Goal: Obtain resource: Obtain resource

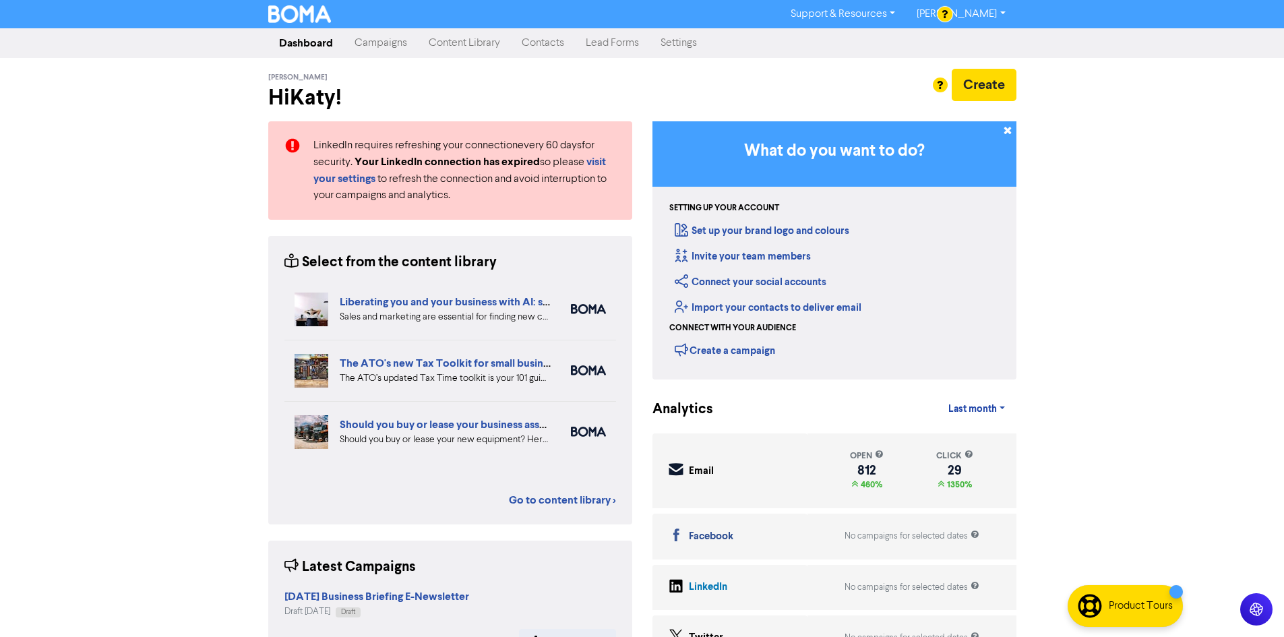
click at [481, 39] on link "Content Library" at bounding box center [464, 43] width 93 height 27
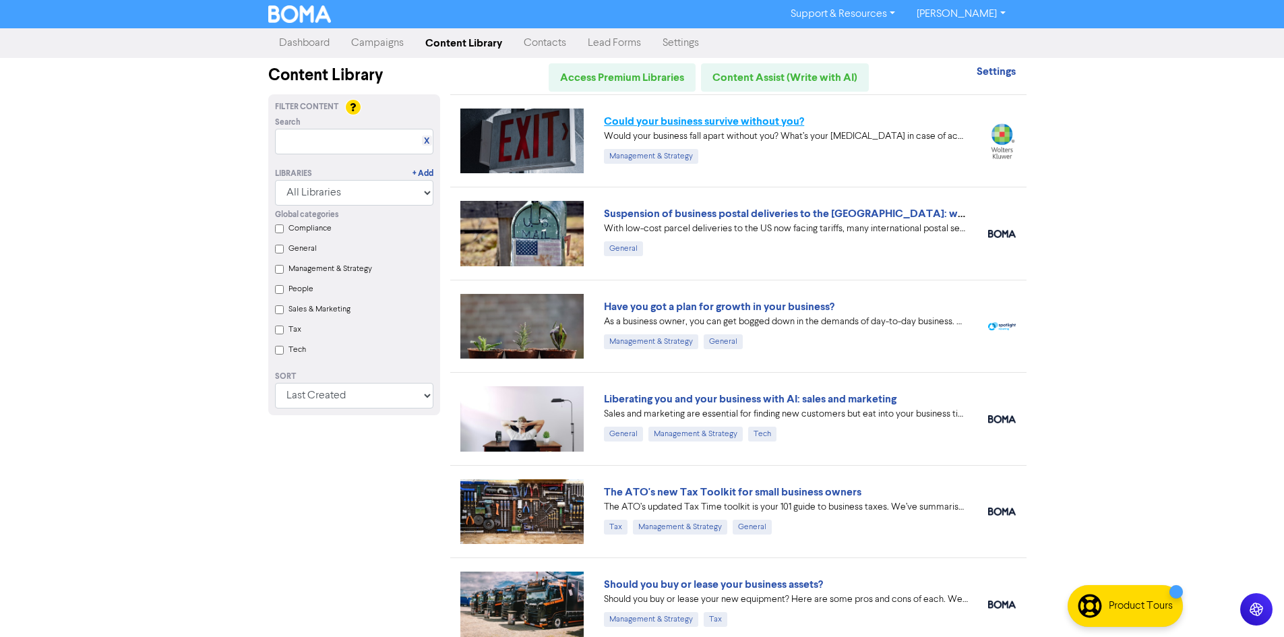
click at [756, 120] on link "Could your business survive without you?" at bounding box center [704, 121] width 200 height 13
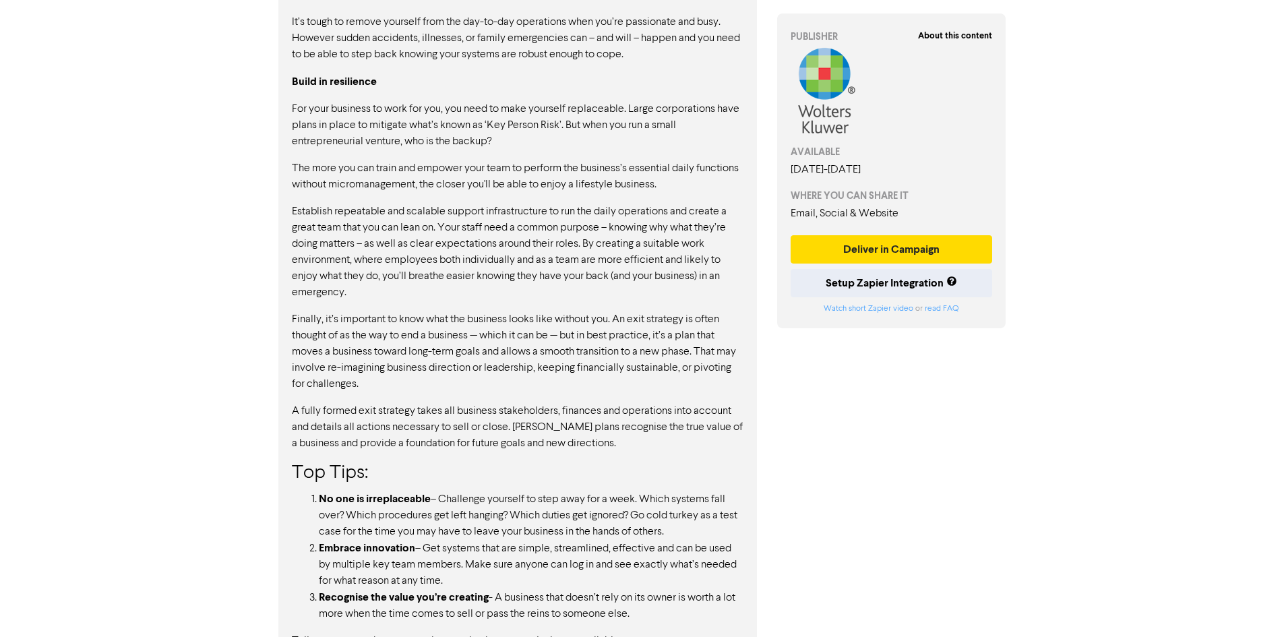
scroll to position [807, 0]
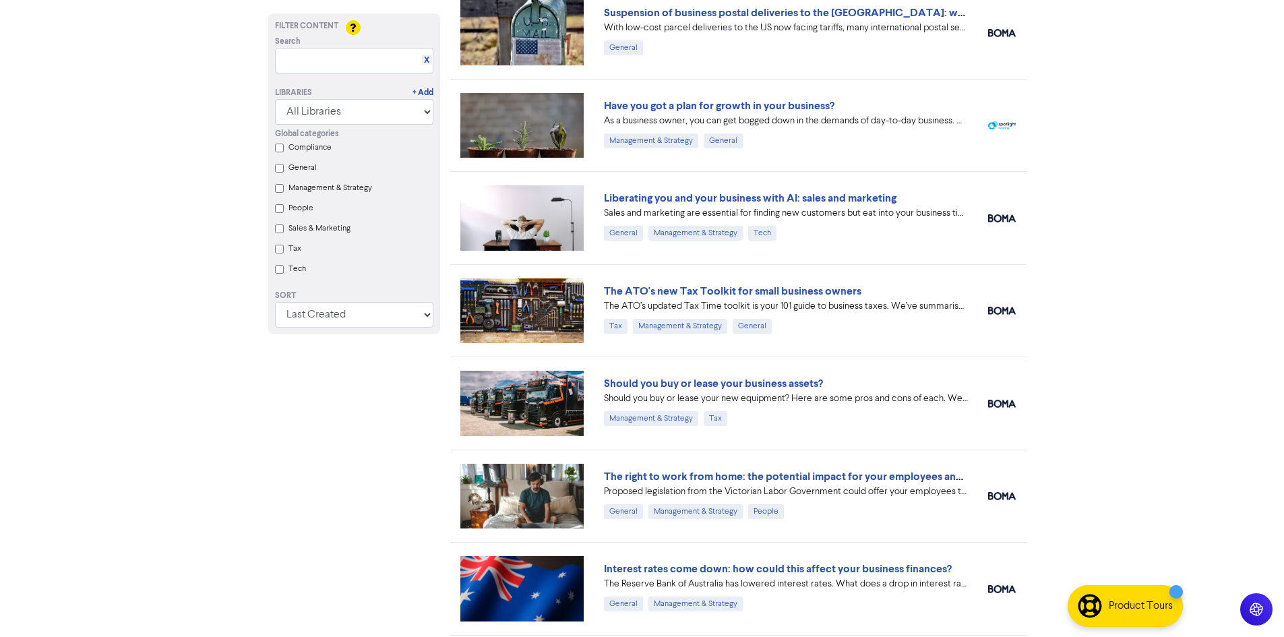
scroll to position [202, 0]
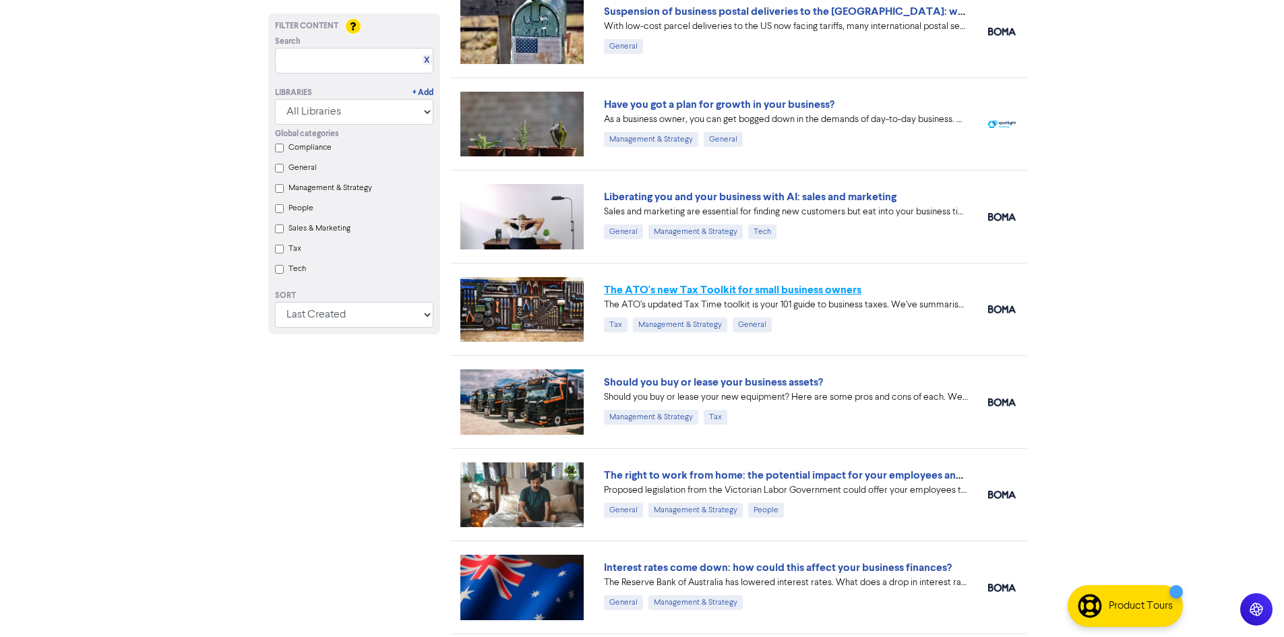
click at [755, 292] on link "The ATO's new Tax Toolkit for small business owners" at bounding box center [732, 289] width 257 height 13
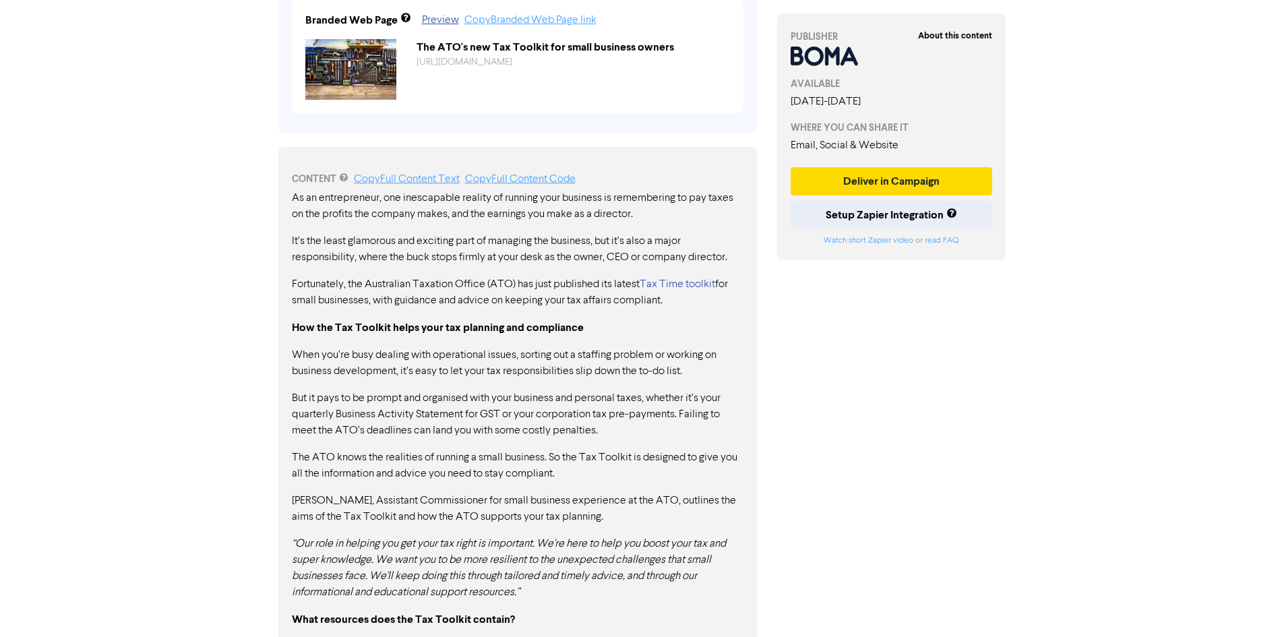
scroll to position [563, 0]
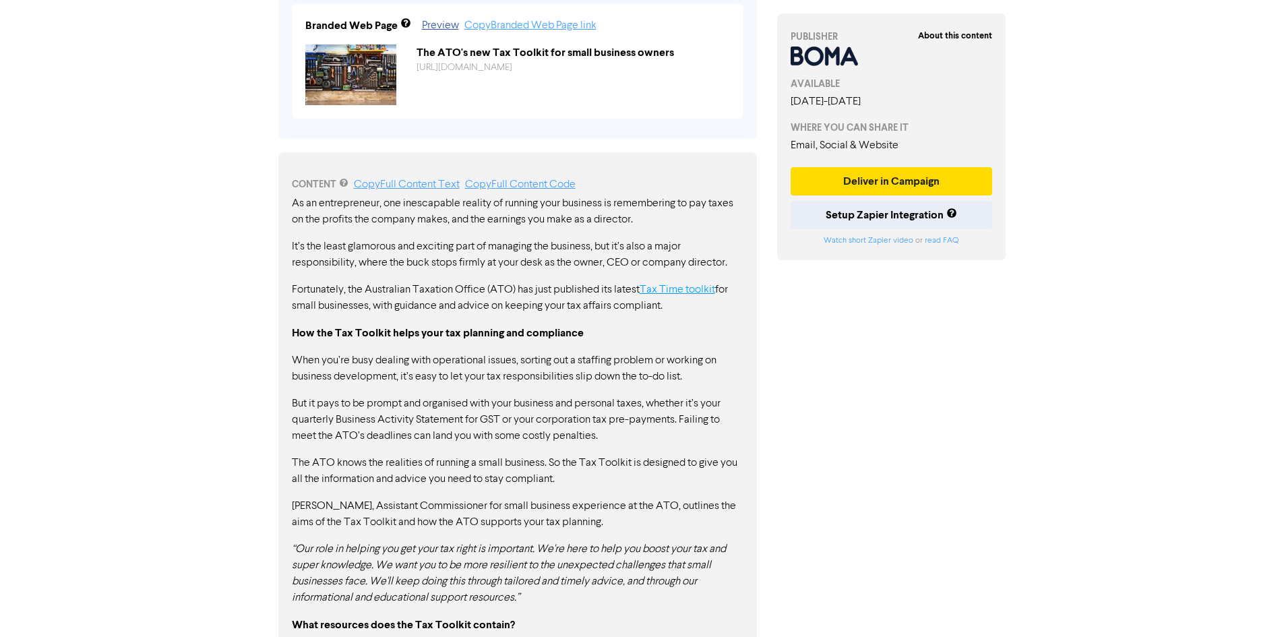
click at [700, 288] on link "Tax Time toolkit" at bounding box center [676, 289] width 75 height 11
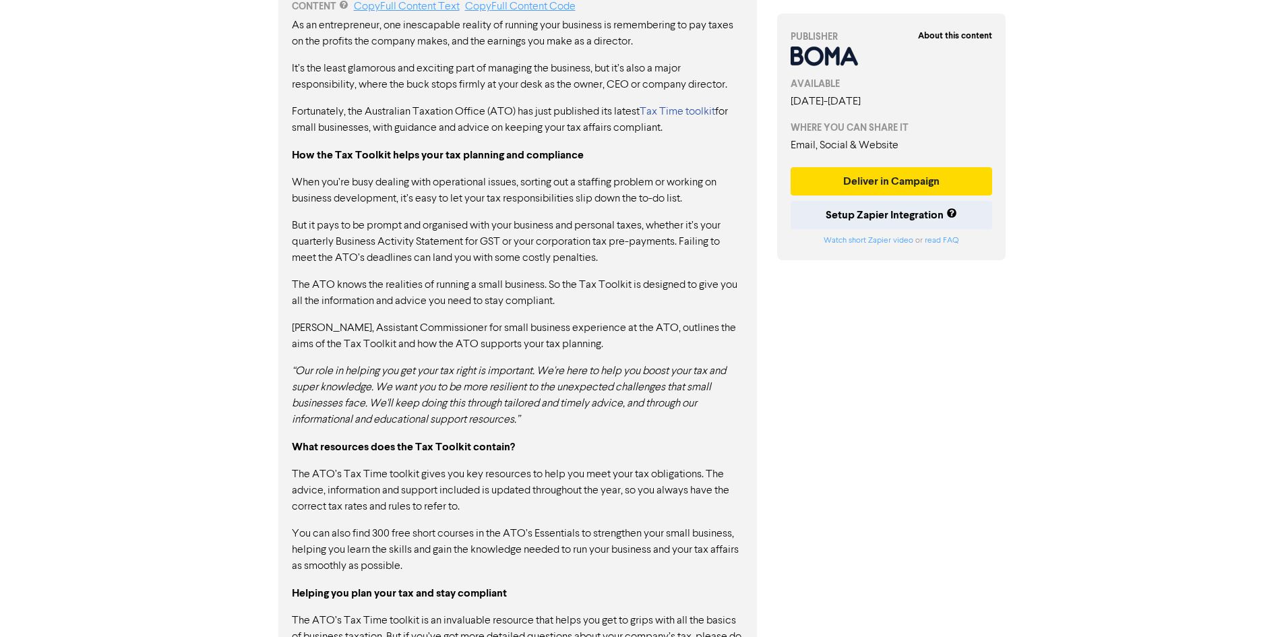
scroll to position [765, 0]
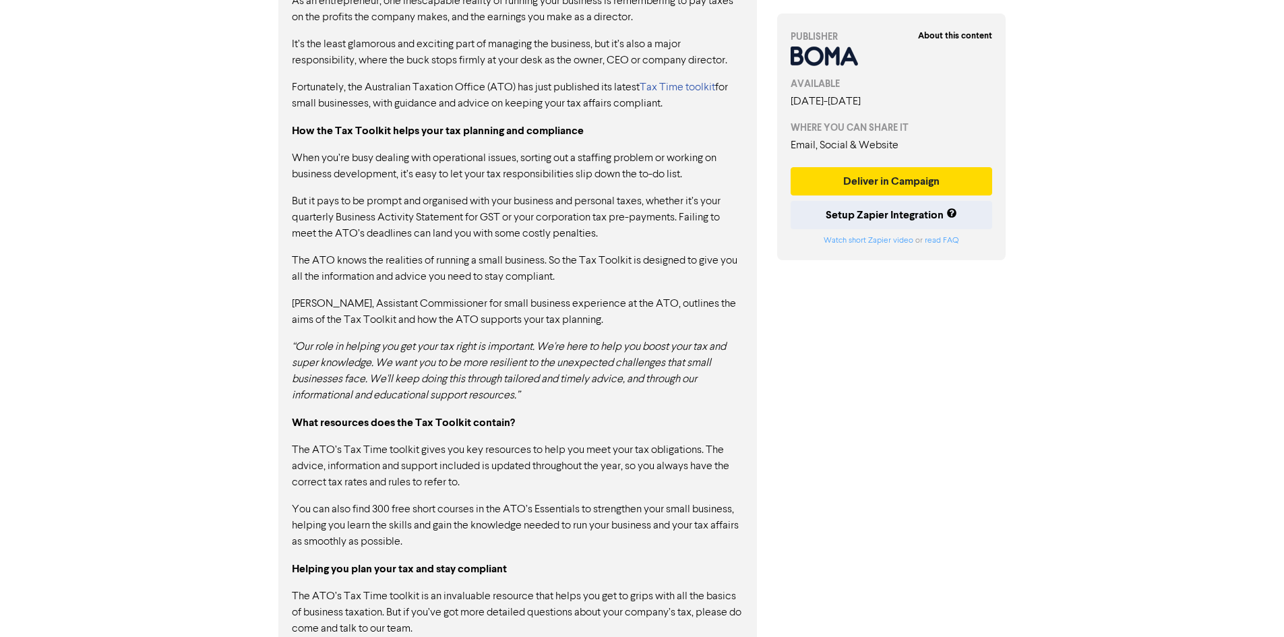
click at [635, 557] on div "As an entrepreneur, one inescapable reality of running your business is remembe…" at bounding box center [517, 336] width 451 height 687
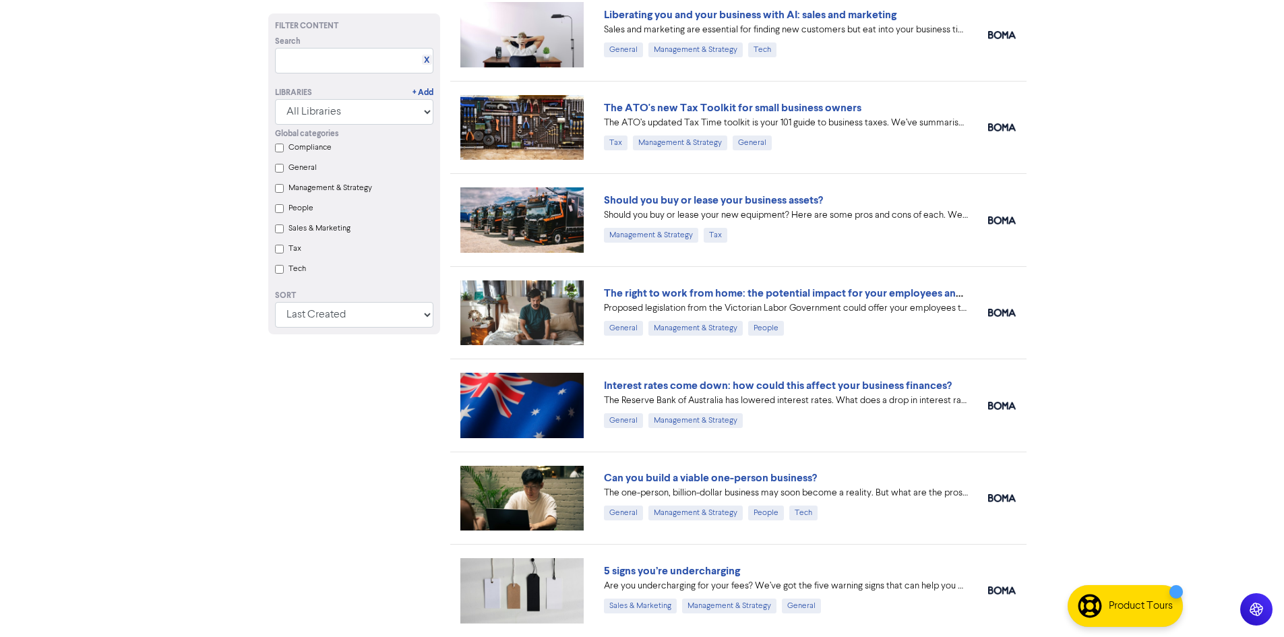
scroll to position [202, 0]
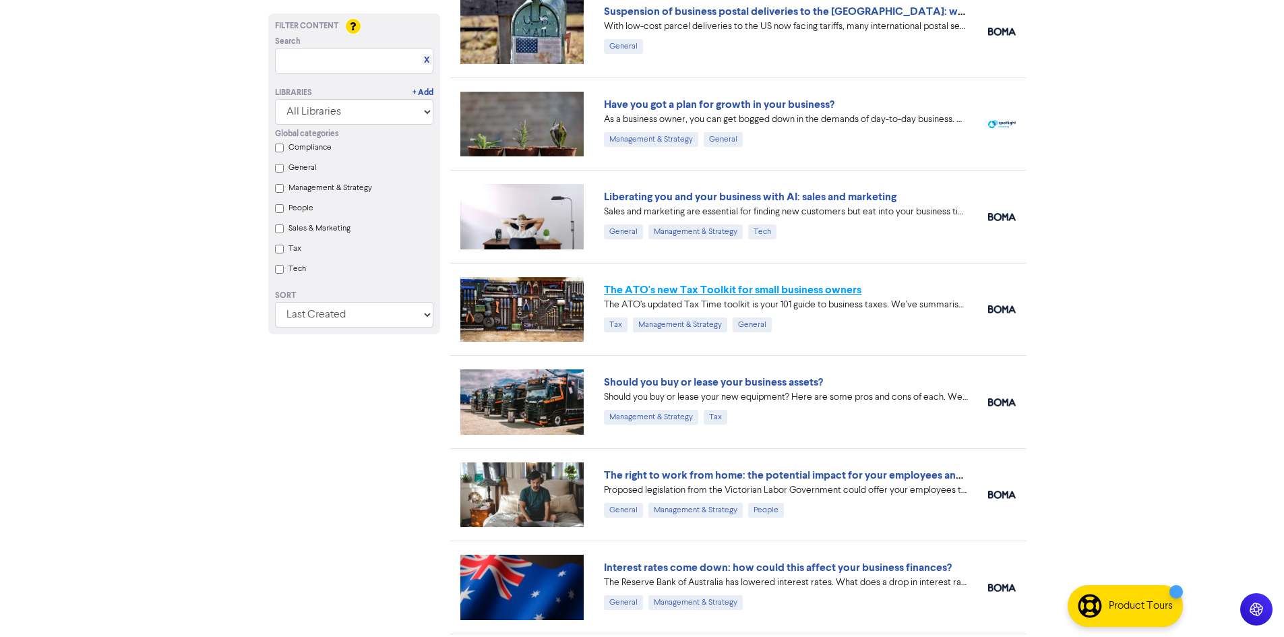
click at [788, 287] on link "The ATO's new Tax Toolkit for small business owners" at bounding box center [732, 289] width 257 height 13
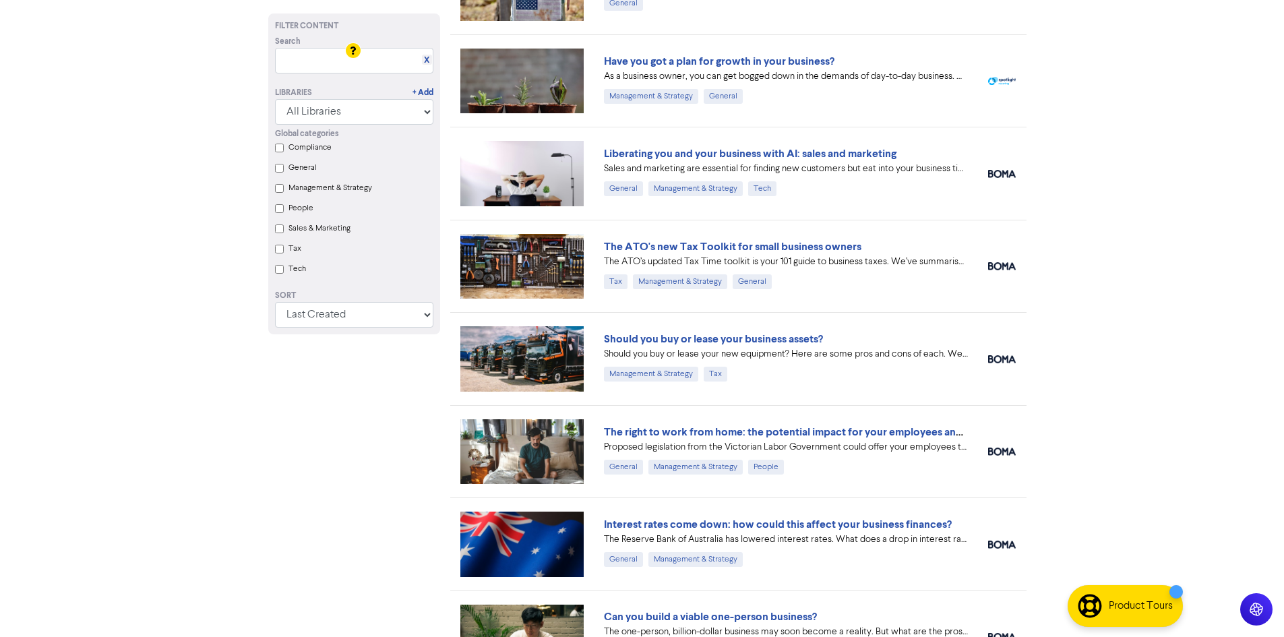
scroll to position [270, 0]
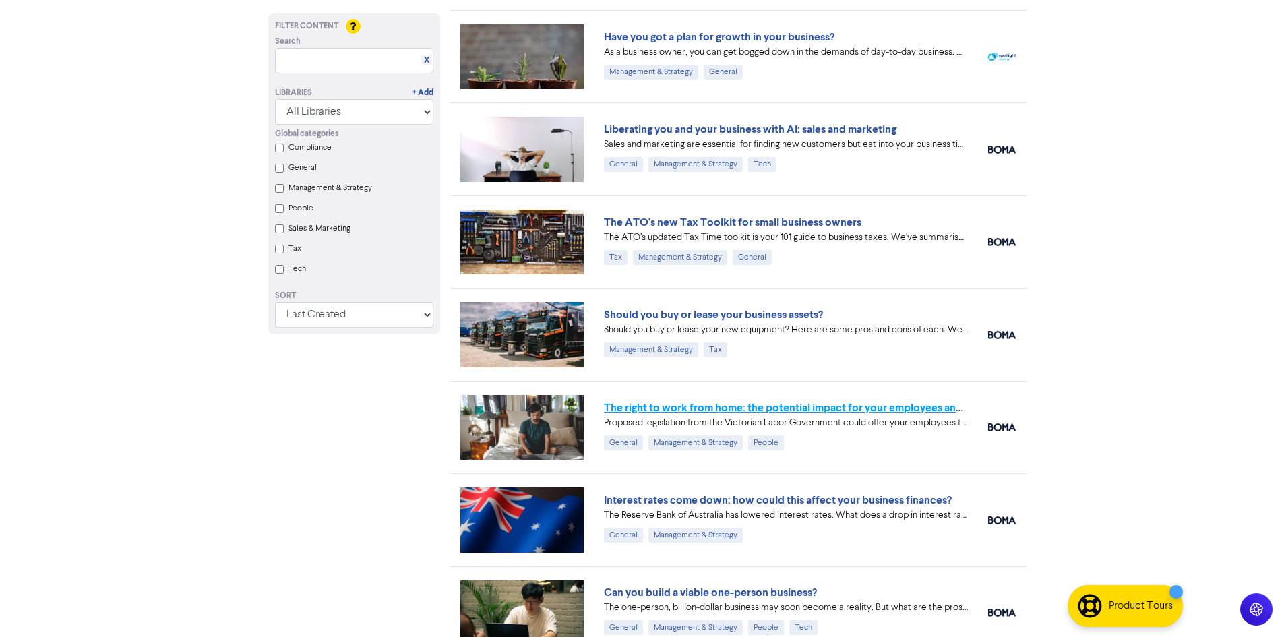
click at [887, 401] on link "The right to work from home: the potential impact for your employees and busine…" at bounding box center [805, 407] width 402 height 13
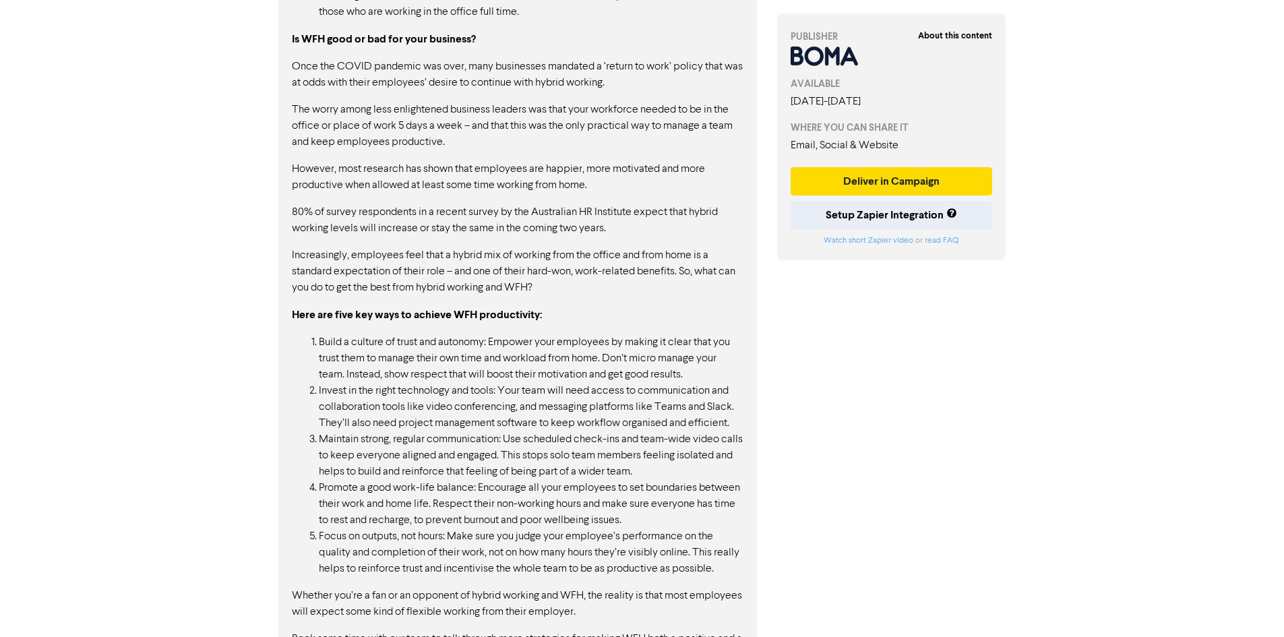
scroll to position [1389, 0]
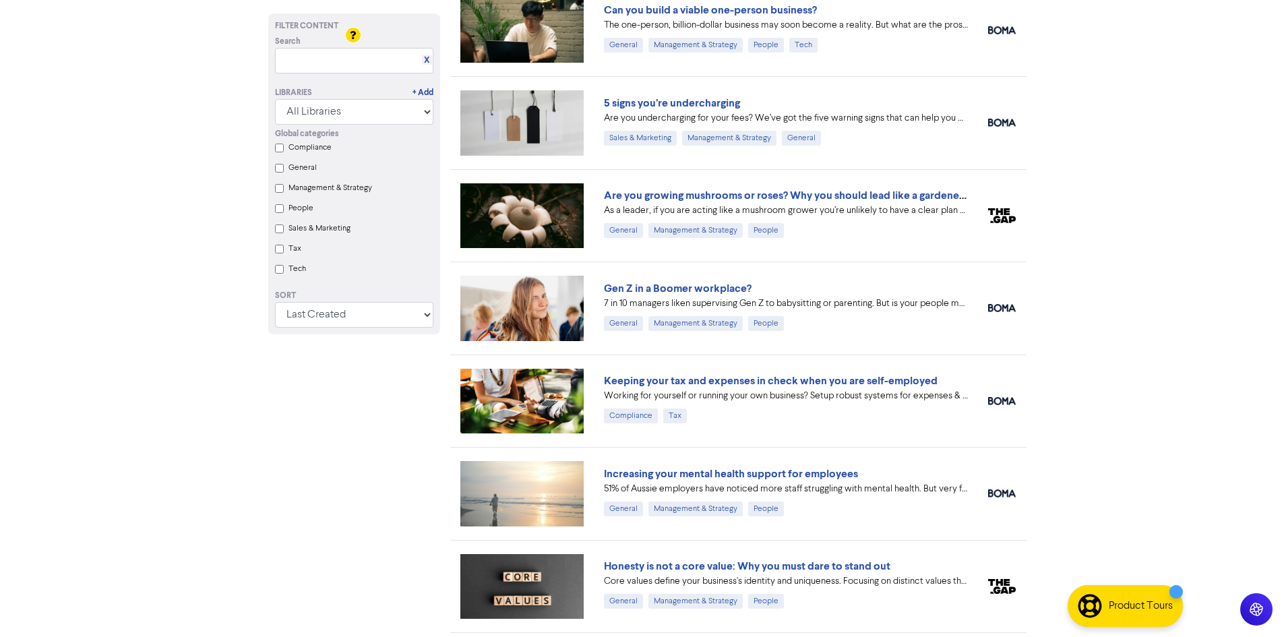
scroll to position [876, 0]
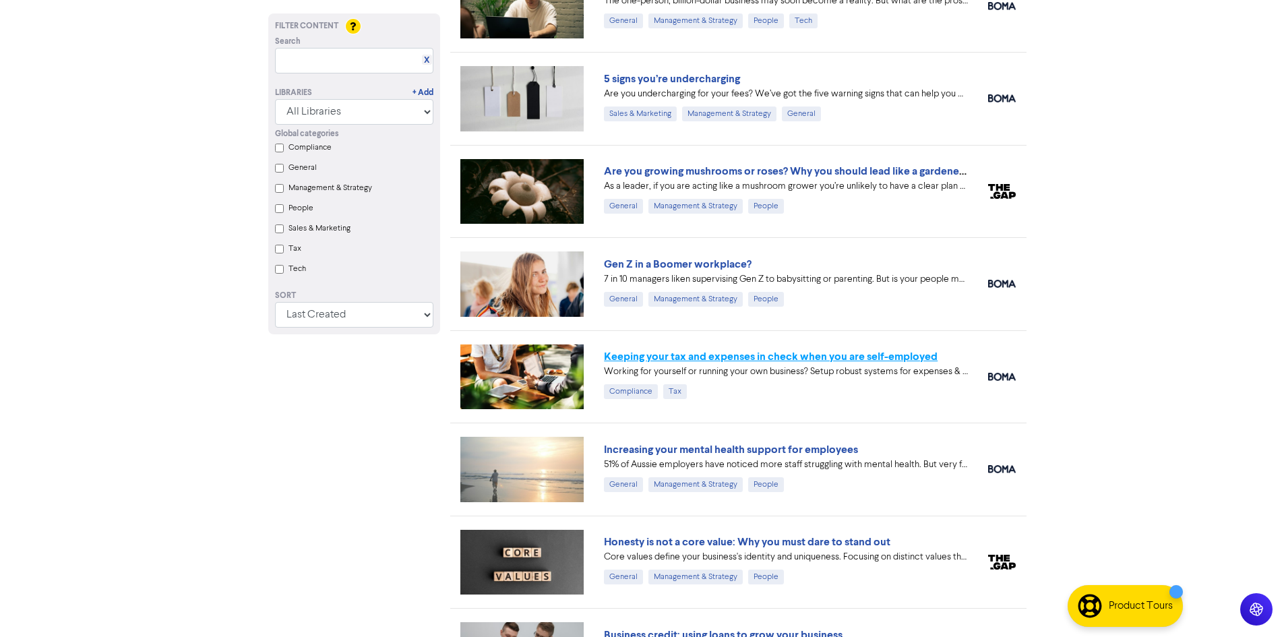
click at [699, 354] on link "Keeping your tax and expenses in check when you are self-employed" at bounding box center [771, 356] width 334 height 13
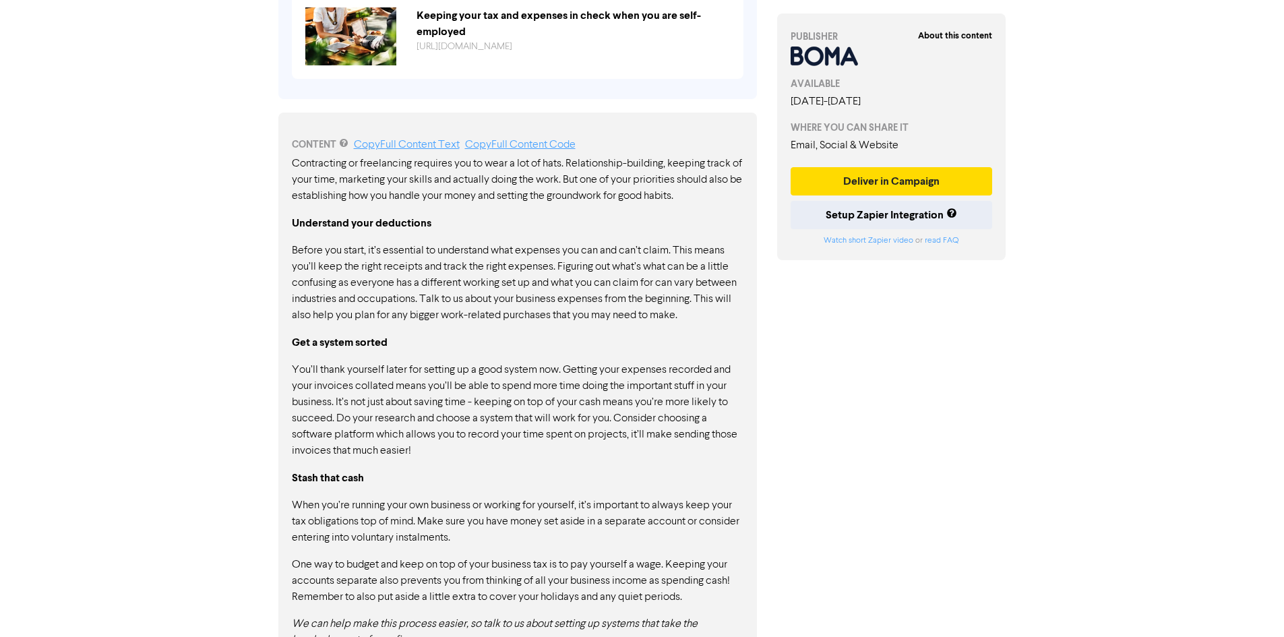
scroll to position [642, 0]
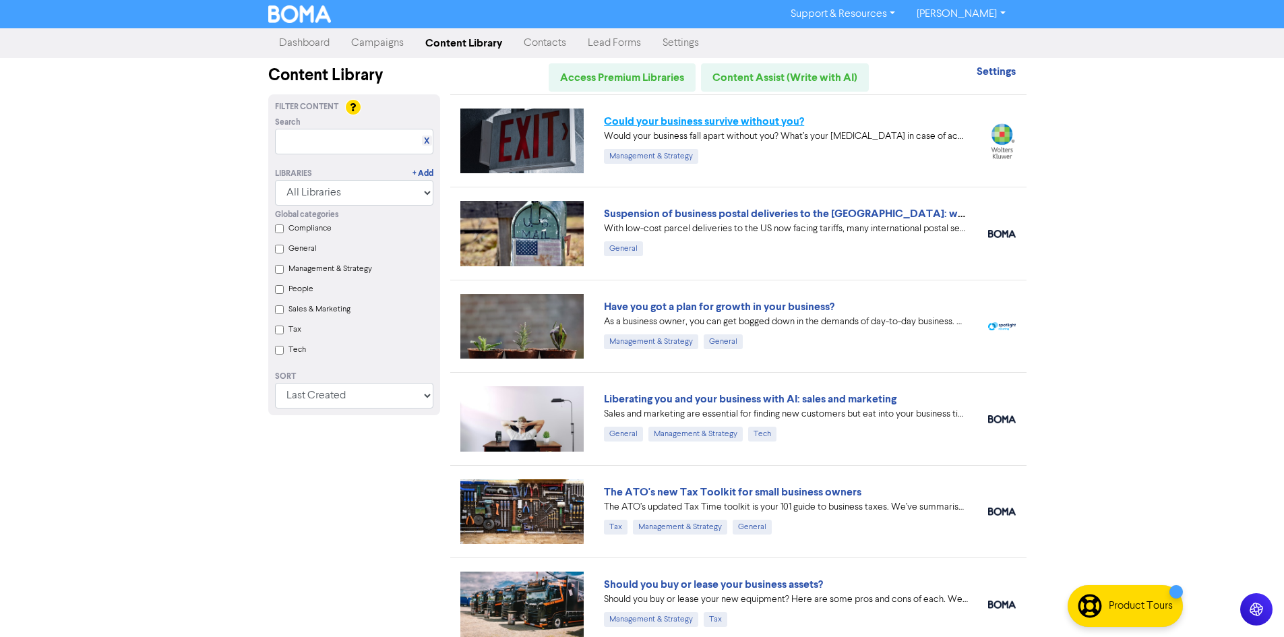
click at [736, 122] on link "Could your business survive without you?" at bounding box center [704, 121] width 200 height 13
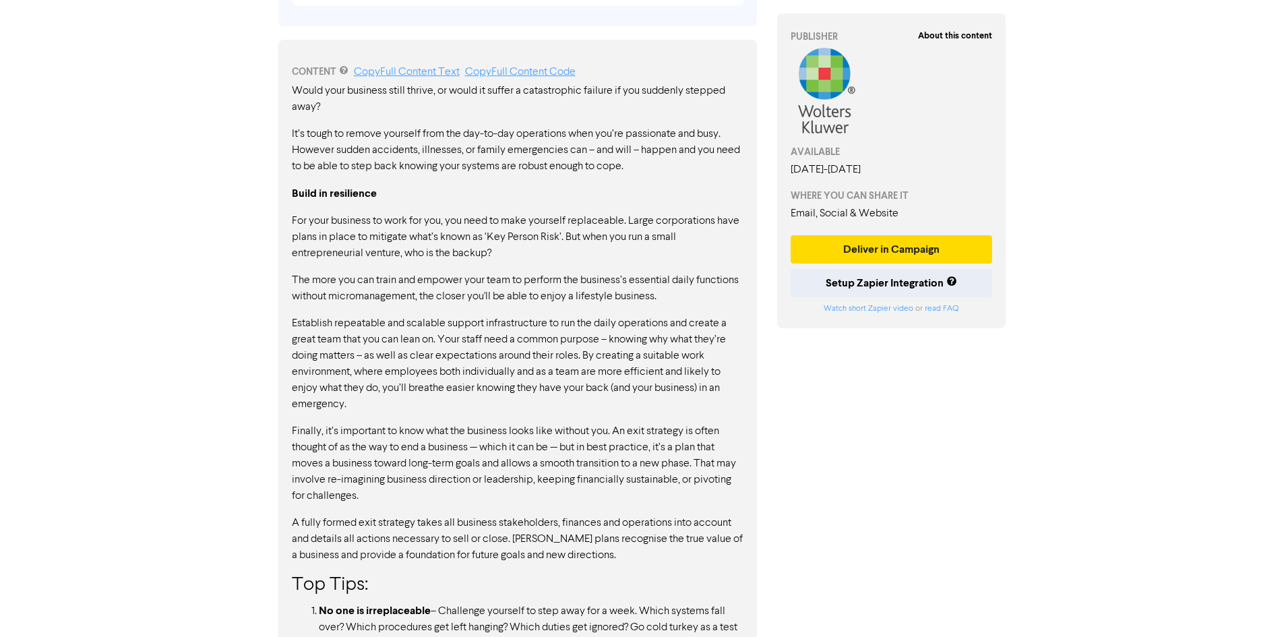
scroll to position [807, 0]
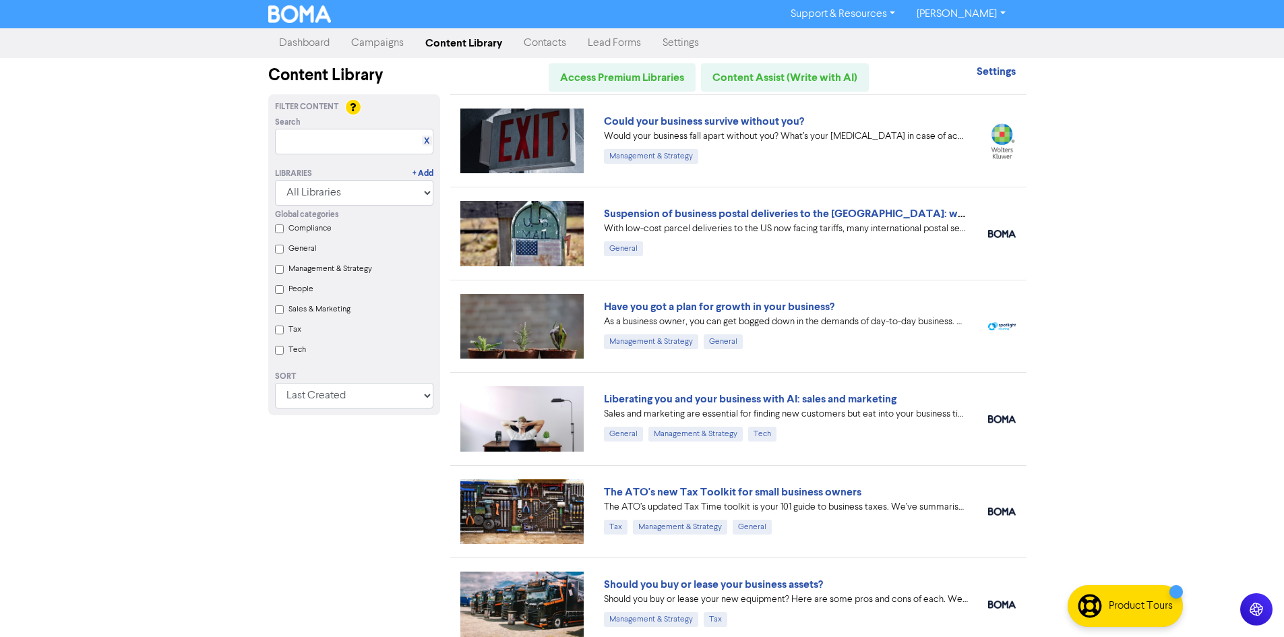
click at [292, 331] on label "Tax" at bounding box center [294, 329] width 13 height 12
click at [284, 331] on input "Tax" at bounding box center [279, 329] width 9 height 9
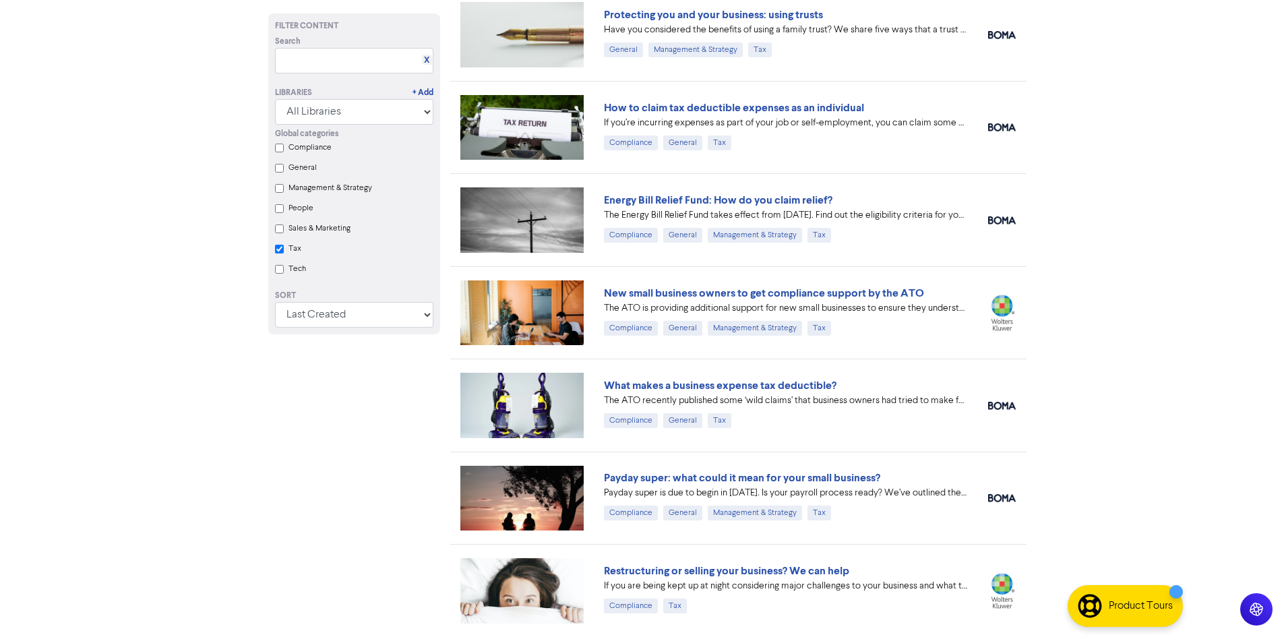
checkbox input "true"
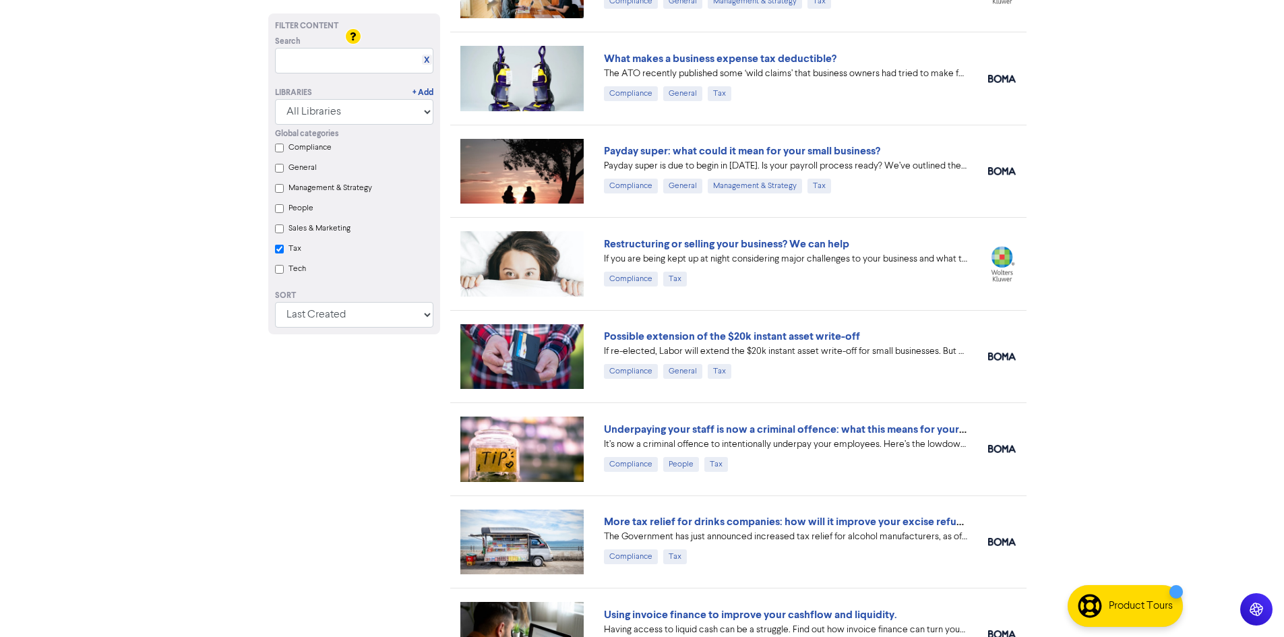
scroll to position [721, 0]
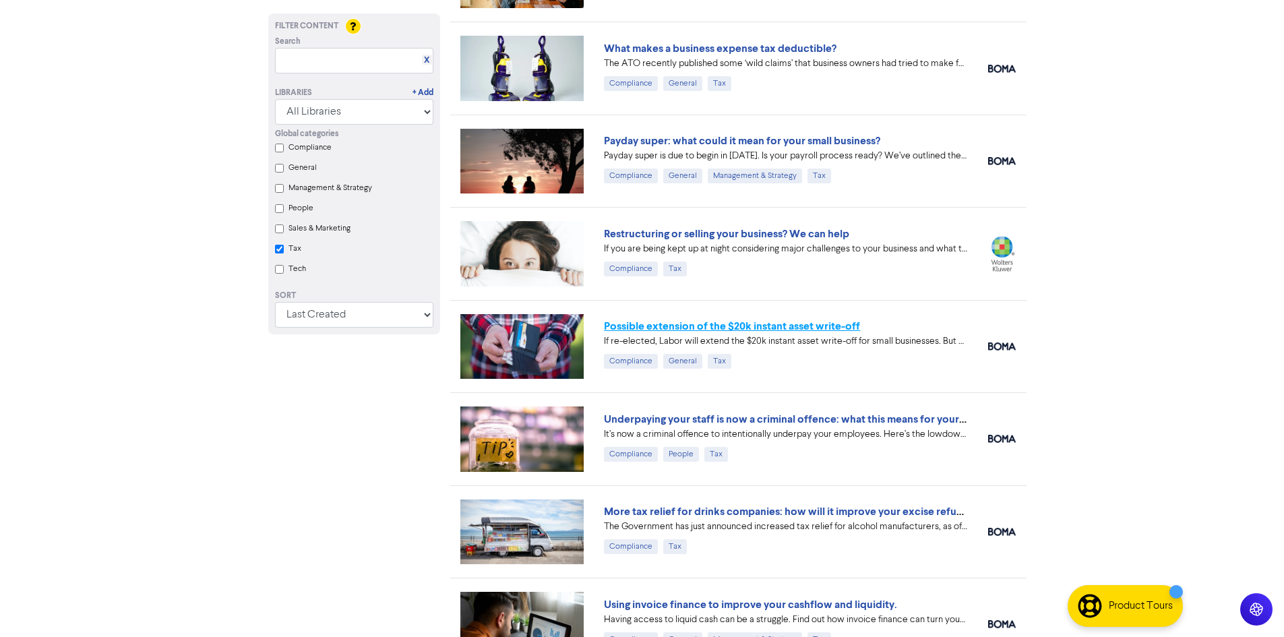
click at [771, 325] on link "Possible extension of the $20k instant asset write-off" at bounding box center [732, 325] width 256 height 13
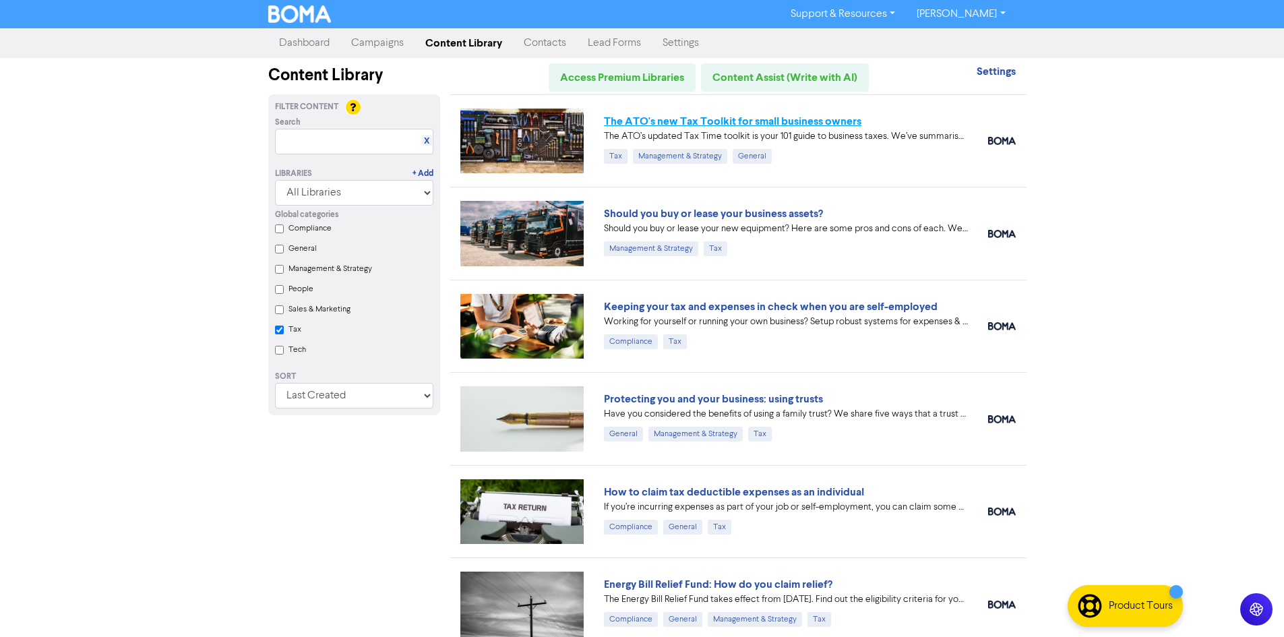
click at [749, 121] on link "The ATO's new Tax Toolkit for small business owners" at bounding box center [732, 121] width 257 height 13
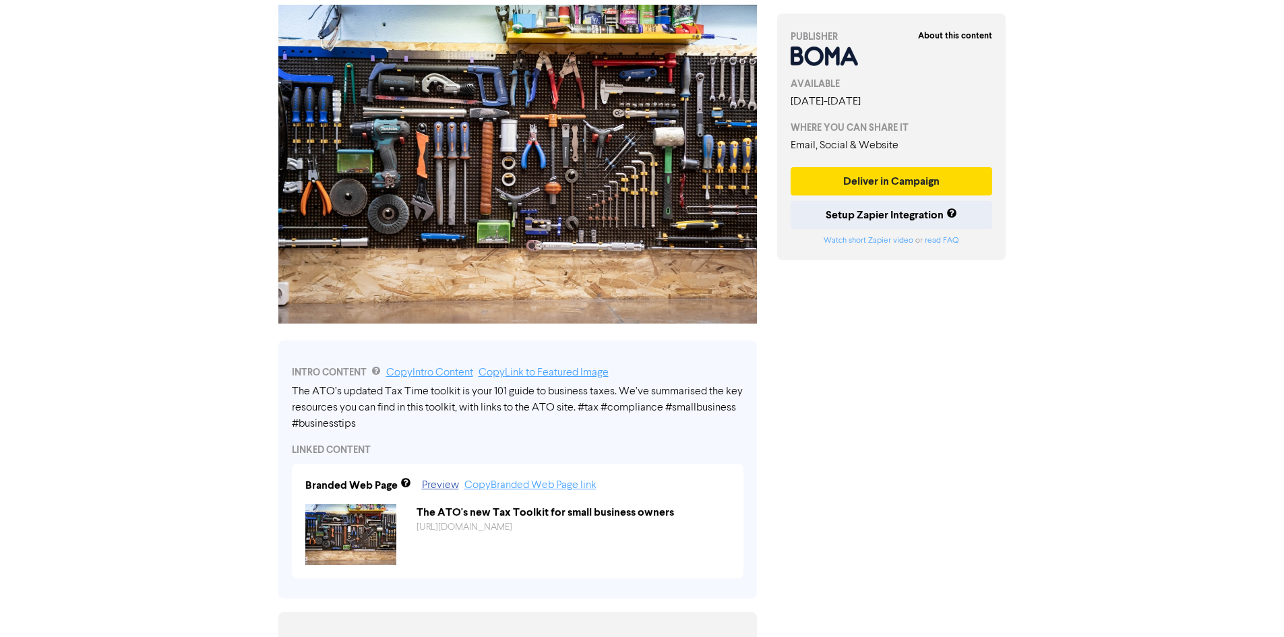
scroll to position [24, 0]
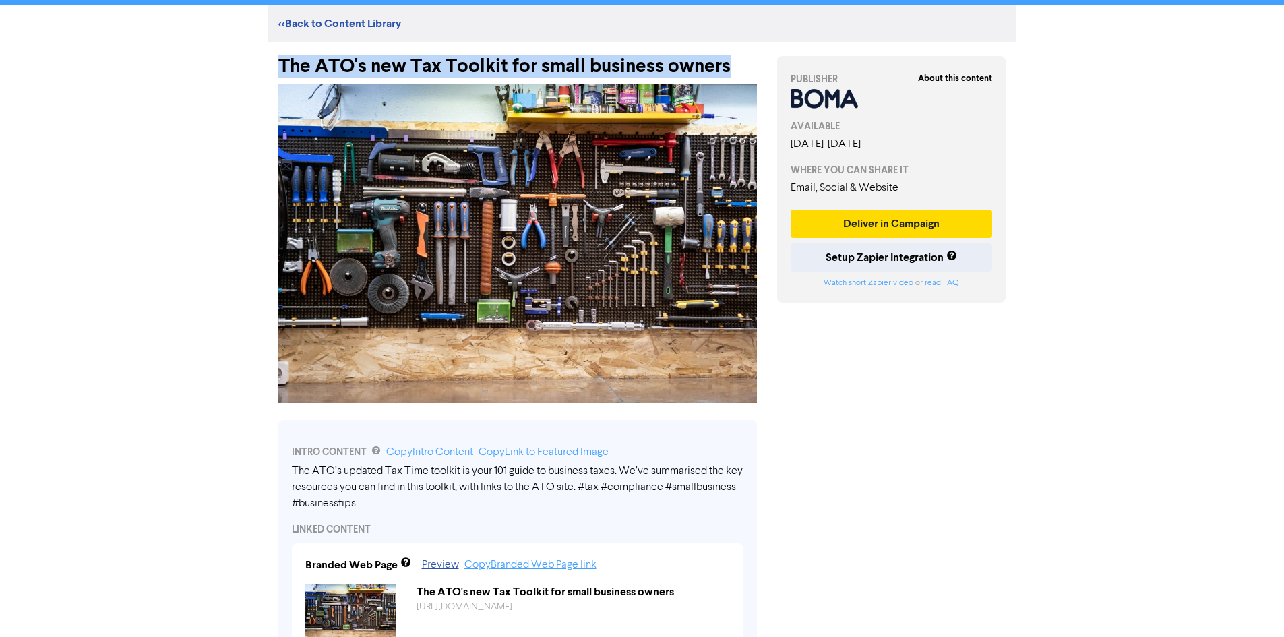
drag, startPoint x: 282, startPoint y: 61, endPoint x: 749, endPoint y: 63, distance: 466.3
click at [749, 63] on div "The ATO's new Tax Toolkit for small business owners" at bounding box center [517, 59] width 478 height 35
copy div "The ATO's new Tax Toolkit for small business owners"
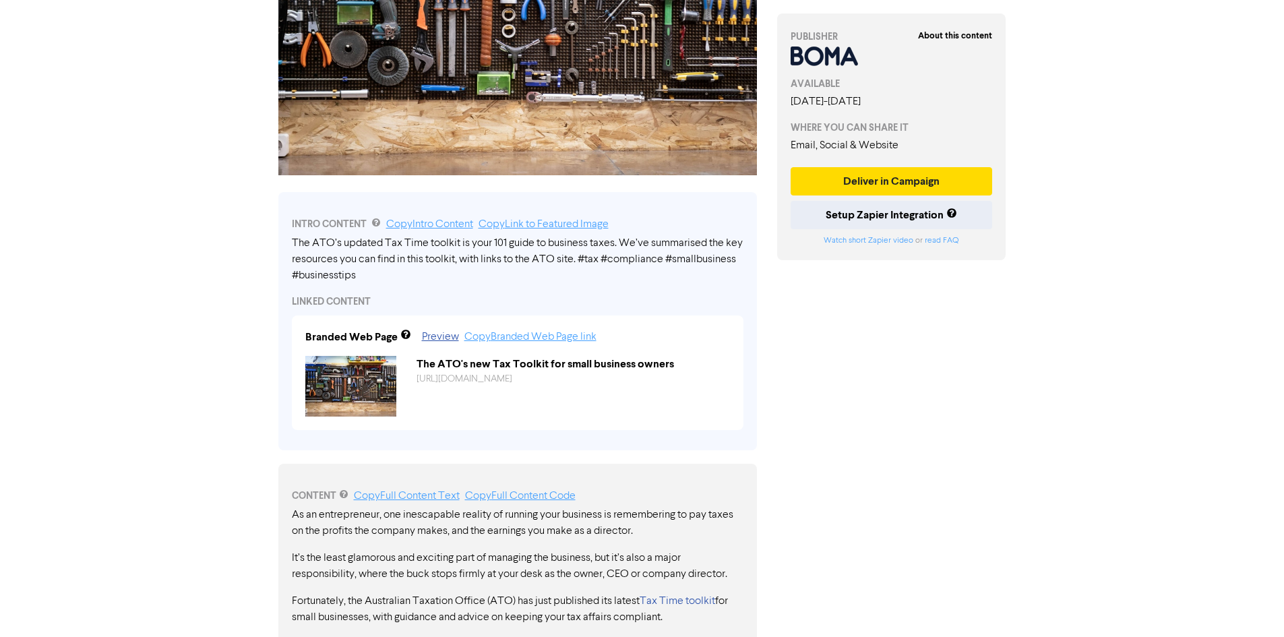
scroll to position [495, 0]
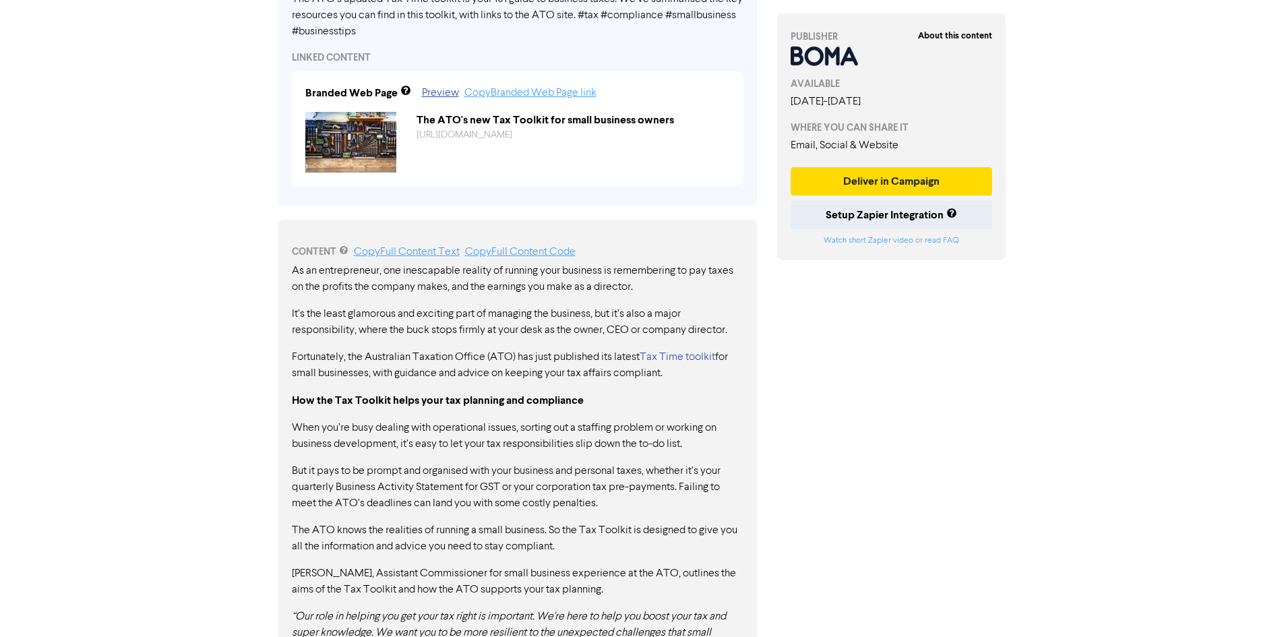
click at [646, 385] on div "As an entrepreneur, one inescapable reality of running your business is remembe…" at bounding box center [517, 606] width 451 height 687
click at [352, 354] on p "Fortunately, the Australian Taxation Office (ATO) has just published its latest…" at bounding box center [517, 365] width 451 height 32
drag, startPoint x: 352, startPoint y: 355, endPoint x: 395, endPoint y: 373, distance: 46.2
click at [395, 373] on p "Fortunately, the Australian Taxation Office (ATO) has just published its latest…" at bounding box center [517, 365] width 451 height 32
drag, startPoint x: 354, startPoint y: 357, endPoint x: 386, endPoint y: 357, distance: 32.3
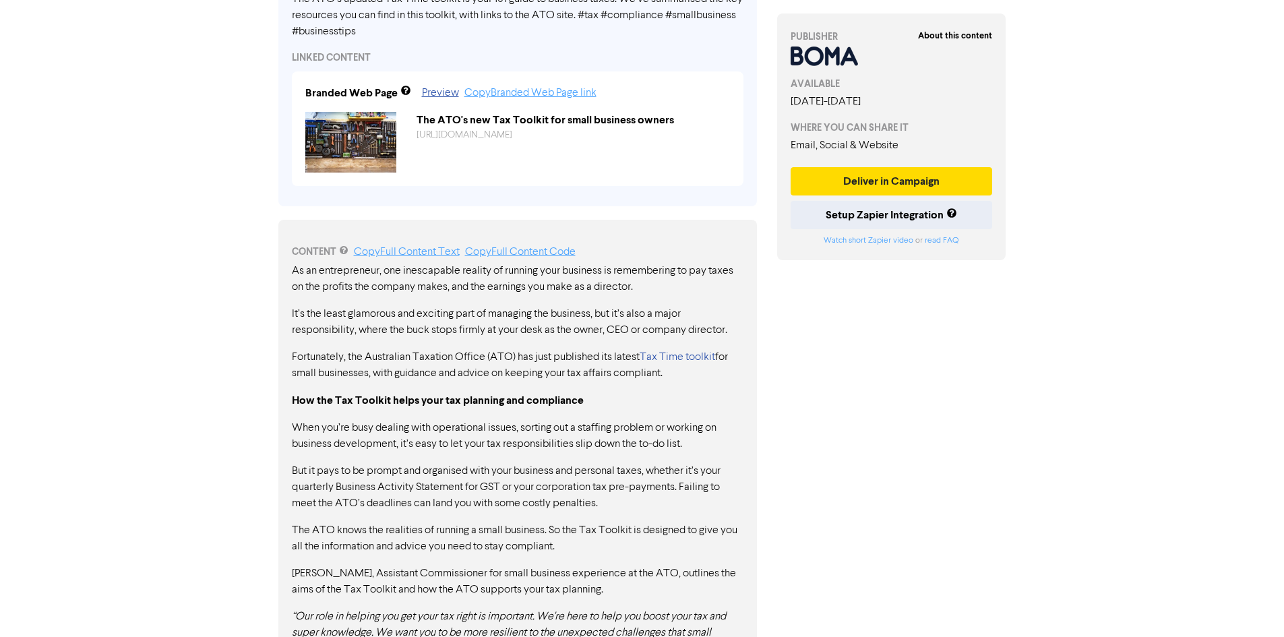
click at [386, 357] on p "Fortunately, the Australian Taxation Office (ATO) has just published its latest…" at bounding box center [517, 365] width 451 height 32
click at [396, 379] on p "Fortunately, the Australian Taxation Office (ATO) has just published its latest…" at bounding box center [517, 365] width 451 height 32
click at [532, 427] on p "When you’re busy dealing with operational issues, sorting out a staffing proble…" at bounding box center [517, 436] width 451 height 32
drag, startPoint x: 716, startPoint y: 511, endPoint x: 784, endPoint y: 428, distance: 107.8
click at [716, 507] on p "But it pays to be prompt and organised with your business and personal taxes, w…" at bounding box center [517, 487] width 451 height 49
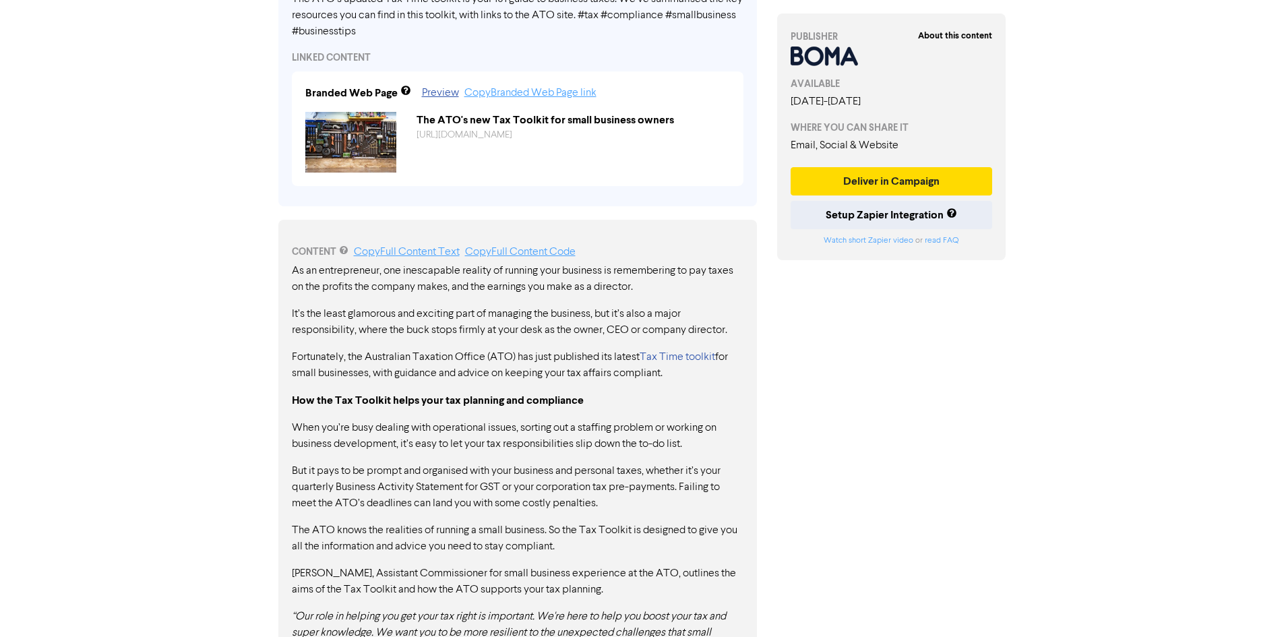
click at [455, 401] on strong "How the Tax Toolkit helps your tax planning and compliance" at bounding box center [438, 400] width 292 height 13
drag, startPoint x: 344, startPoint y: 356, endPoint x: 689, endPoint y: 399, distance: 348.4
click at [693, 389] on div "As an entrepreneur, one inescapable reality of running your business is remembe…" at bounding box center [517, 606] width 451 height 687
click at [481, 411] on div "As an entrepreneur, one inescapable reality of running your business is remembe…" at bounding box center [517, 606] width 451 height 687
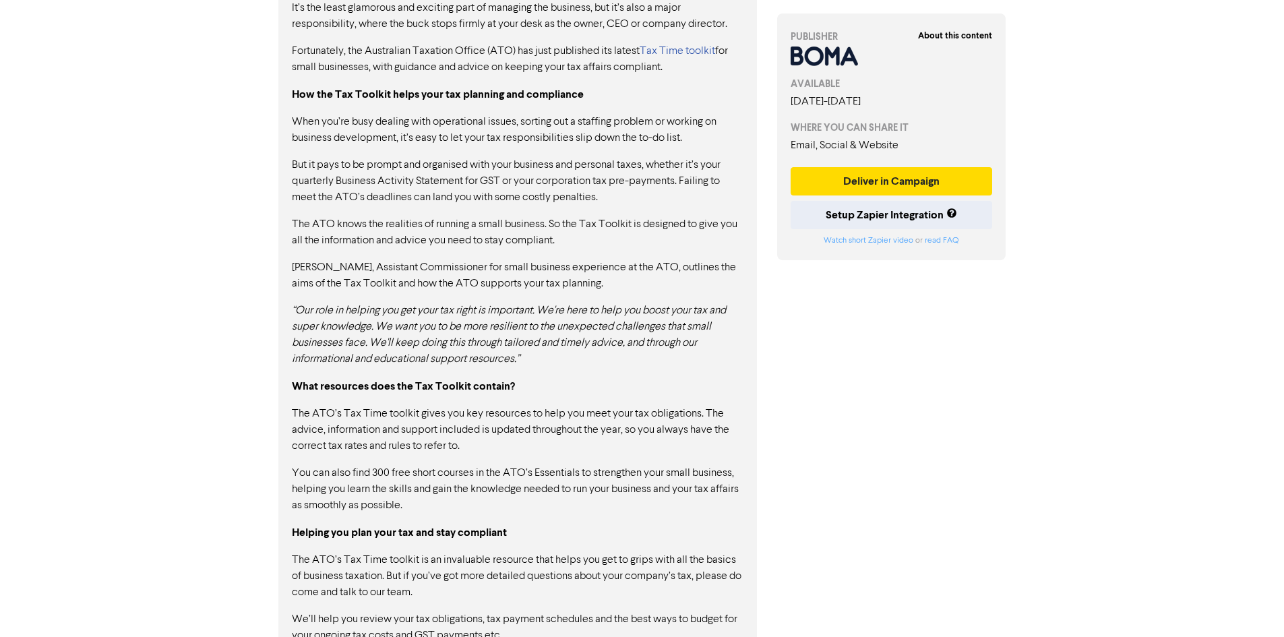
scroll to position [832, 0]
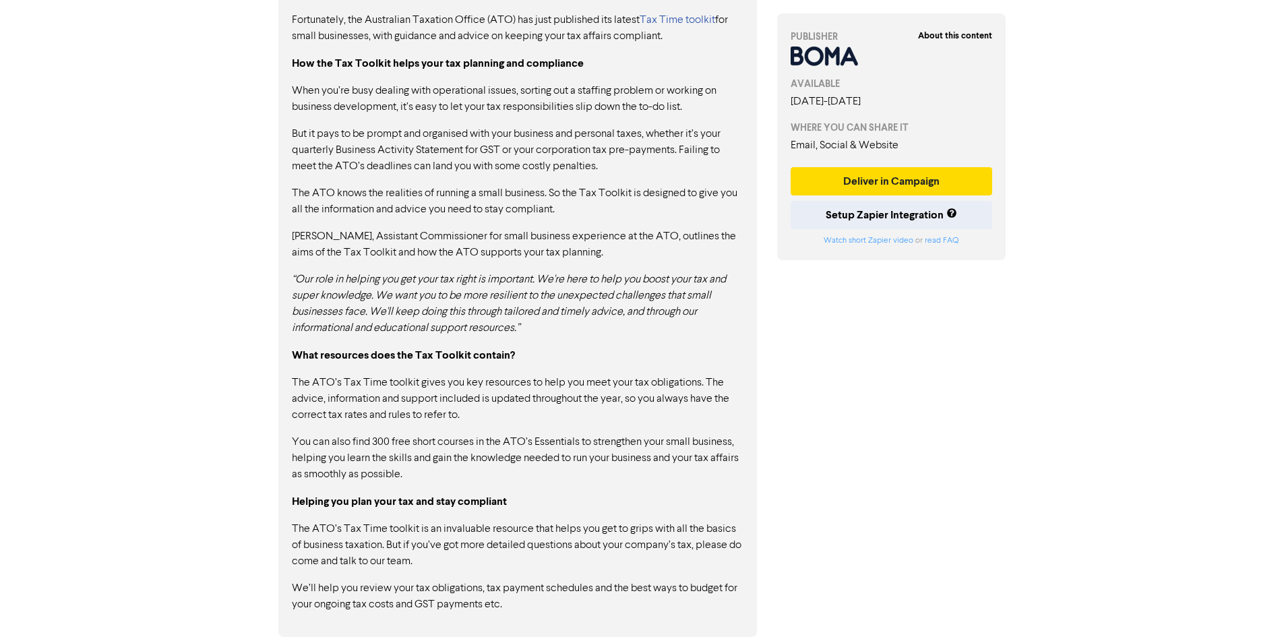
click at [571, 404] on p "The ATO’s Tax Time toolkit gives you key resources to help you meet your tax ob…" at bounding box center [517, 399] width 451 height 49
click at [532, 15] on p "Fortunately, the Australian Taxation Office (ATO) has just published its latest…" at bounding box center [517, 28] width 451 height 32
click at [358, 18] on p "Fortunately, the Australian Taxation Office (ATO) has just published its latest…" at bounding box center [517, 28] width 451 height 32
drag, startPoint x: 348, startPoint y: 22, endPoint x: 656, endPoint y: 39, distance: 307.7
click at [656, 39] on p "Fortunately, the Australian Taxation Office (ATO) has just published its latest…" at bounding box center [517, 28] width 451 height 32
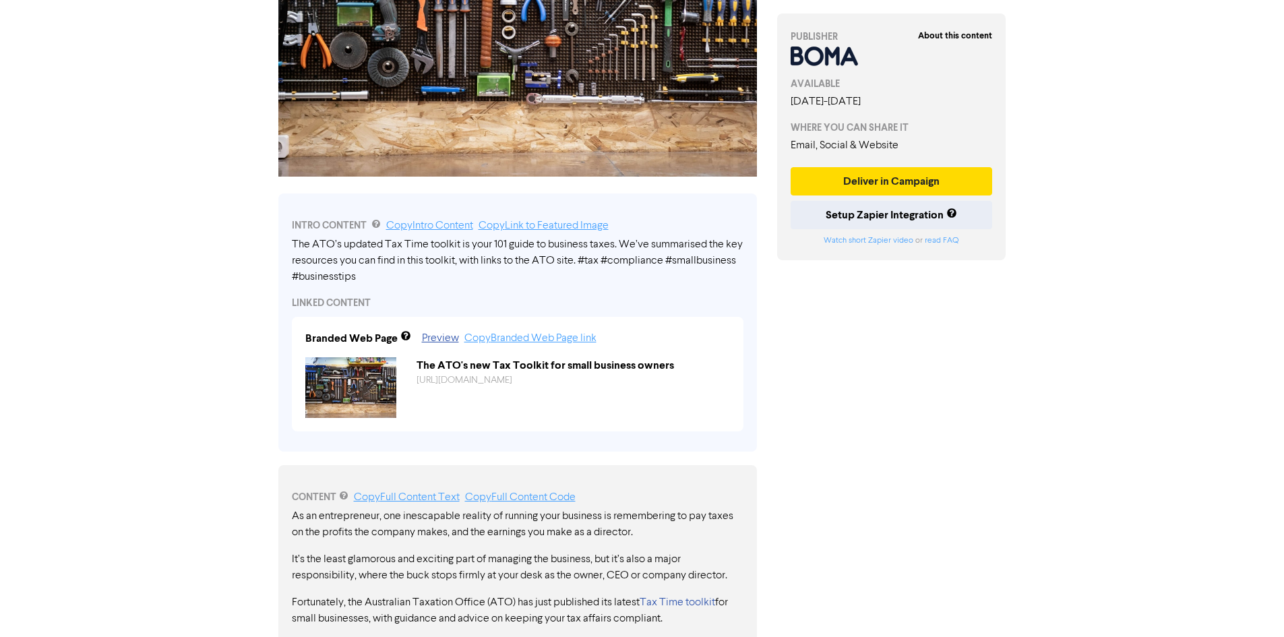
scroll to position [0, 0]
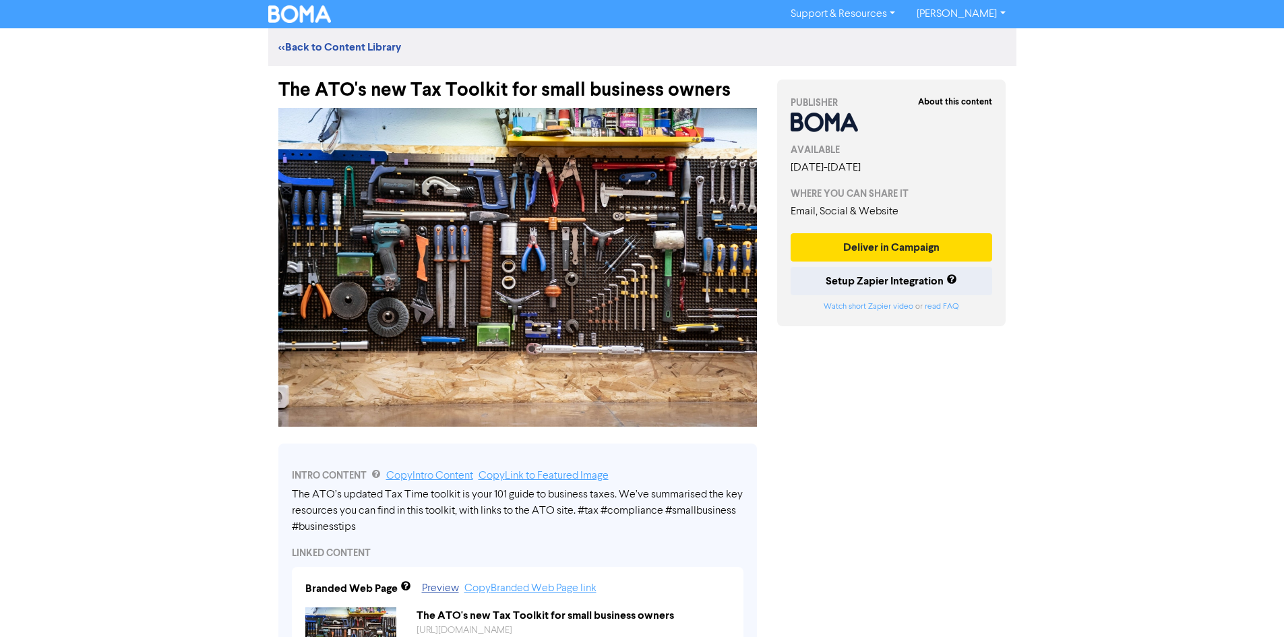
click at [1119, 247] on div "Support & Resources Video Tutorials FAQ & Guides Marketing Education Katy Day L…" at bounding box center [642, 318] width 1284 height 637
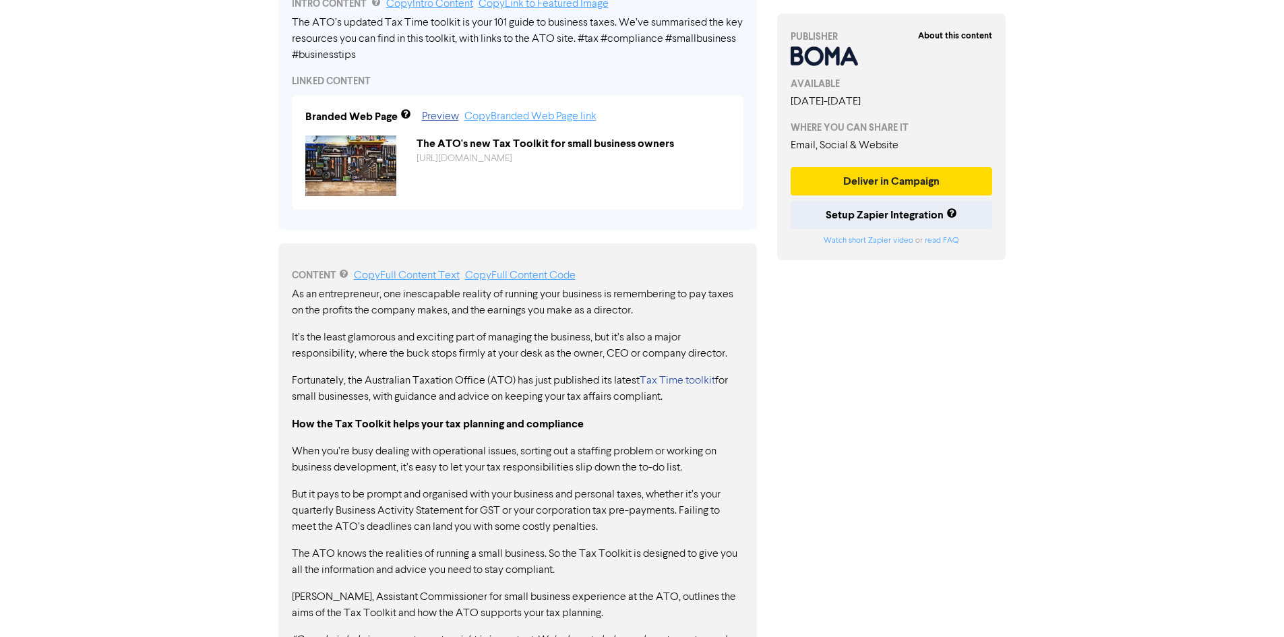
scroll to position [539, 0]
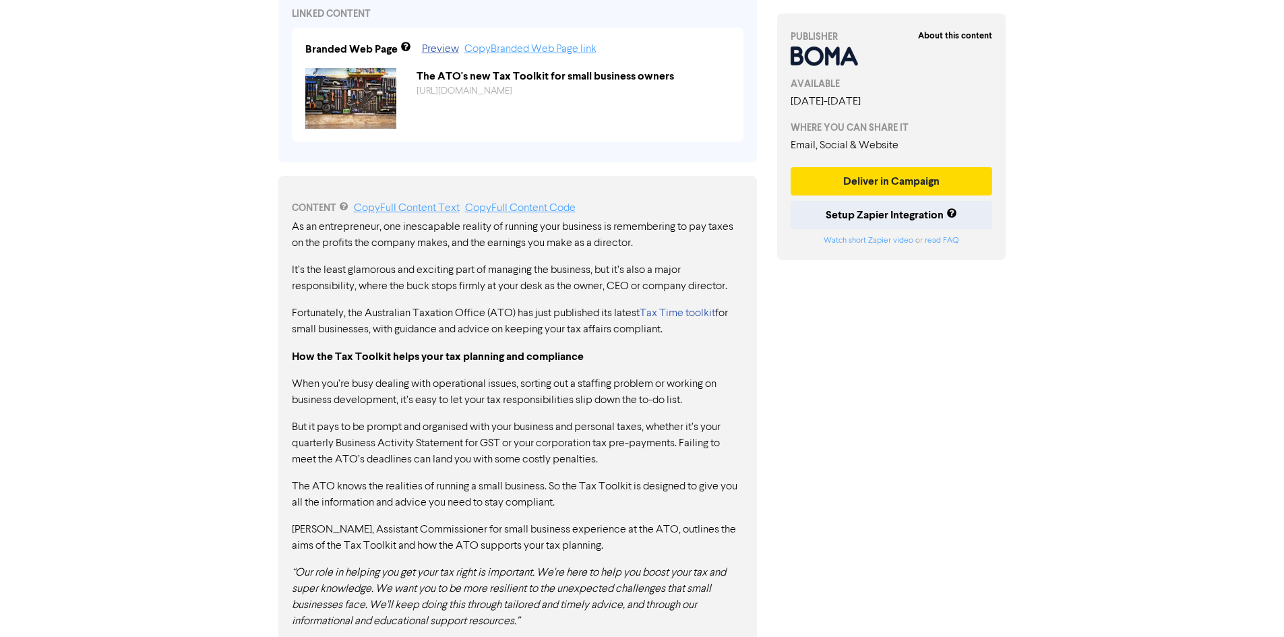
drag, startPoint x: 352, startPoint y: 314, endPoint x: 703, endPoint y: 327, distance: 352.0
click at [703, 327] on p "Fortunately, the Australian Taxation Office (ATO) has just published its latest…" at bounding box center [517, 321] width 451 height 32
drag, startPoint x: 669, startPoint y: 329, endPoint x: 317, endPoint y: 245, distance: 361.7
click at [317, 245] on div "As an entrepreneur, one inescapable reality of running your business is remembe…" at bounding box center [517, 562] width 451 height 687
click at [425, 210] on link "Copy Full Content Text" at bounding box center [407, 208] width 106 height 11
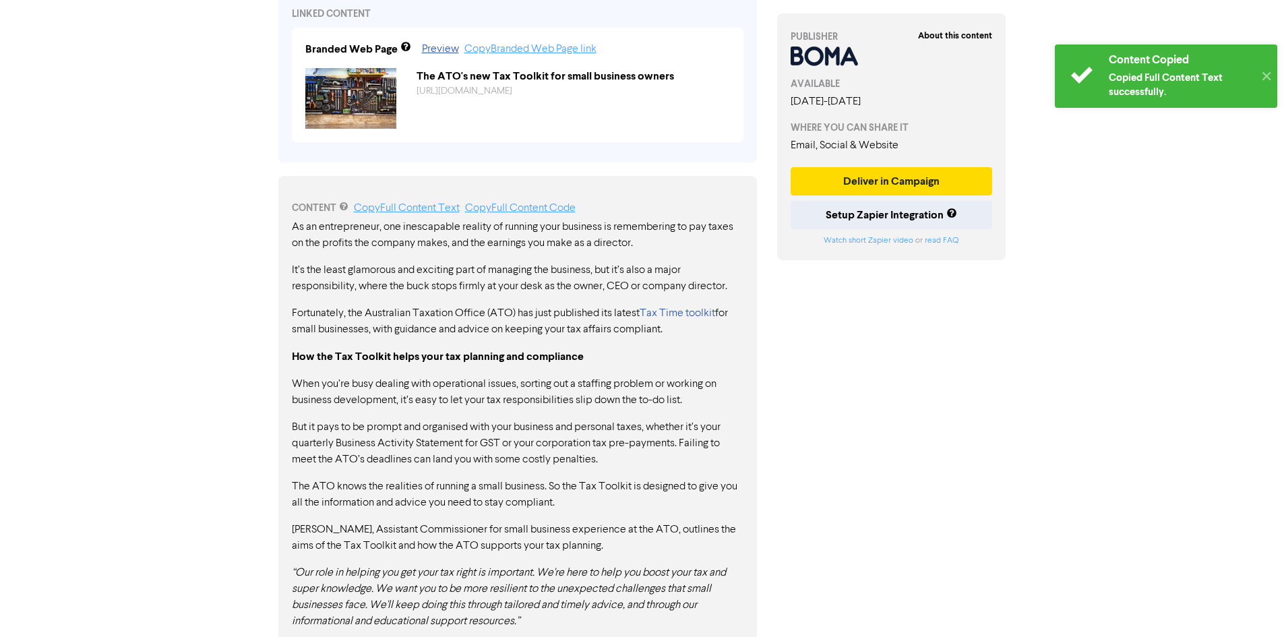
click at [1205, 84] on div "Copied Full Content Text successfully." at bounding box center [1180, 85] width 145 height 28
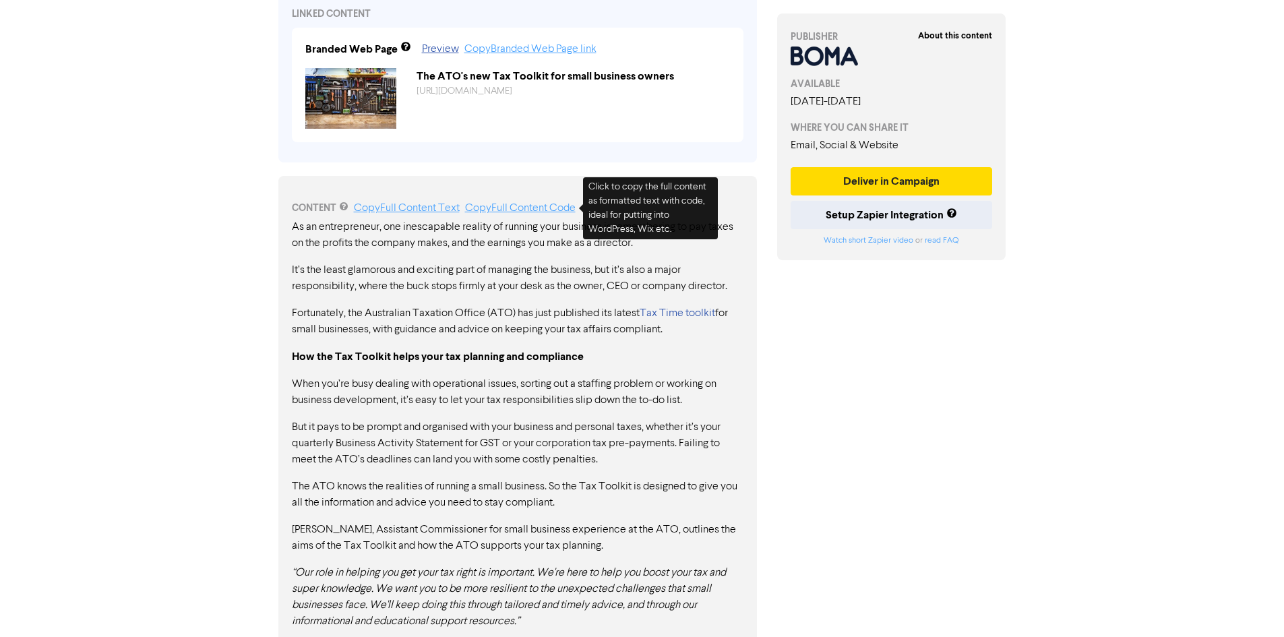
click at [540, 207] on link "Copy Full Content Code" at bounding box center [520, 208] width 111 height 11
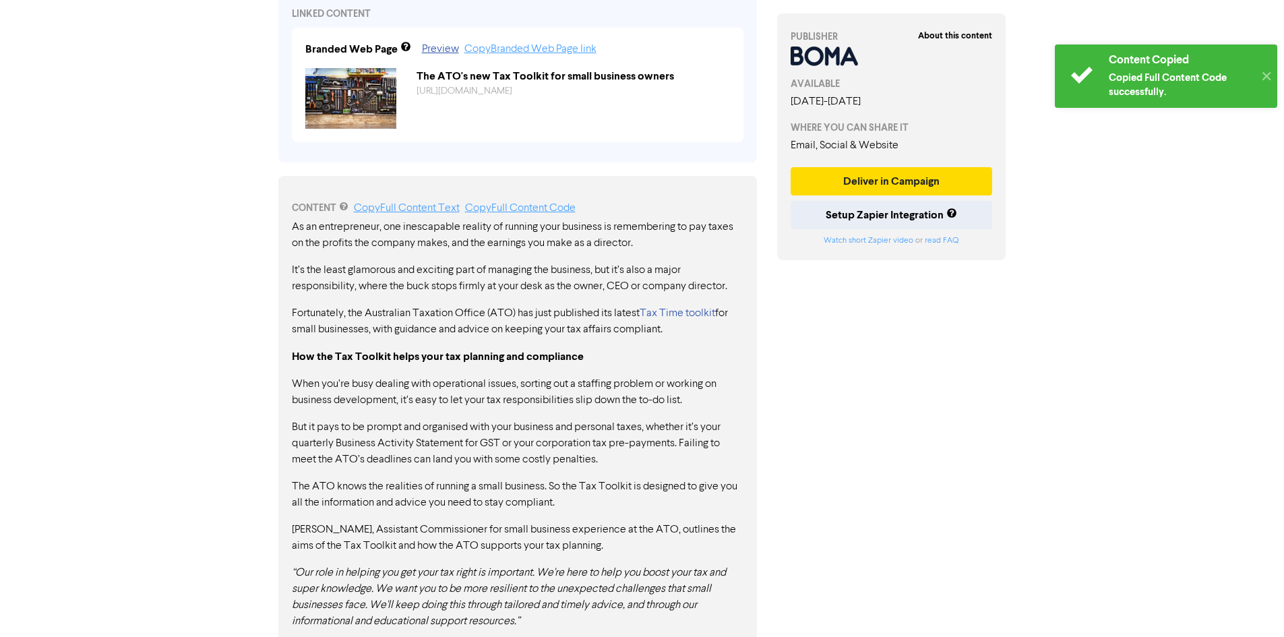
click at [1216, 73] on div "Copied Full Content Code successfully." at bounding box center [1180, 85] width 145 height 28
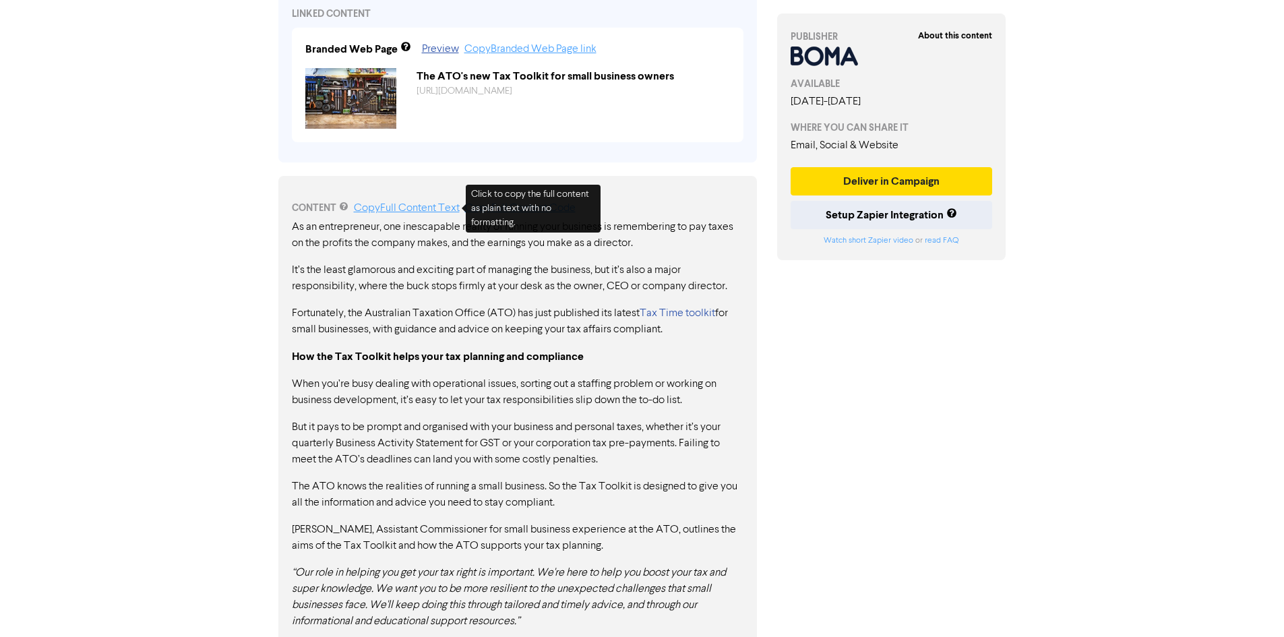
click at [433, 210] on link "Copy Full Content Text" at bounding box center [407, 208] width 106 height 11
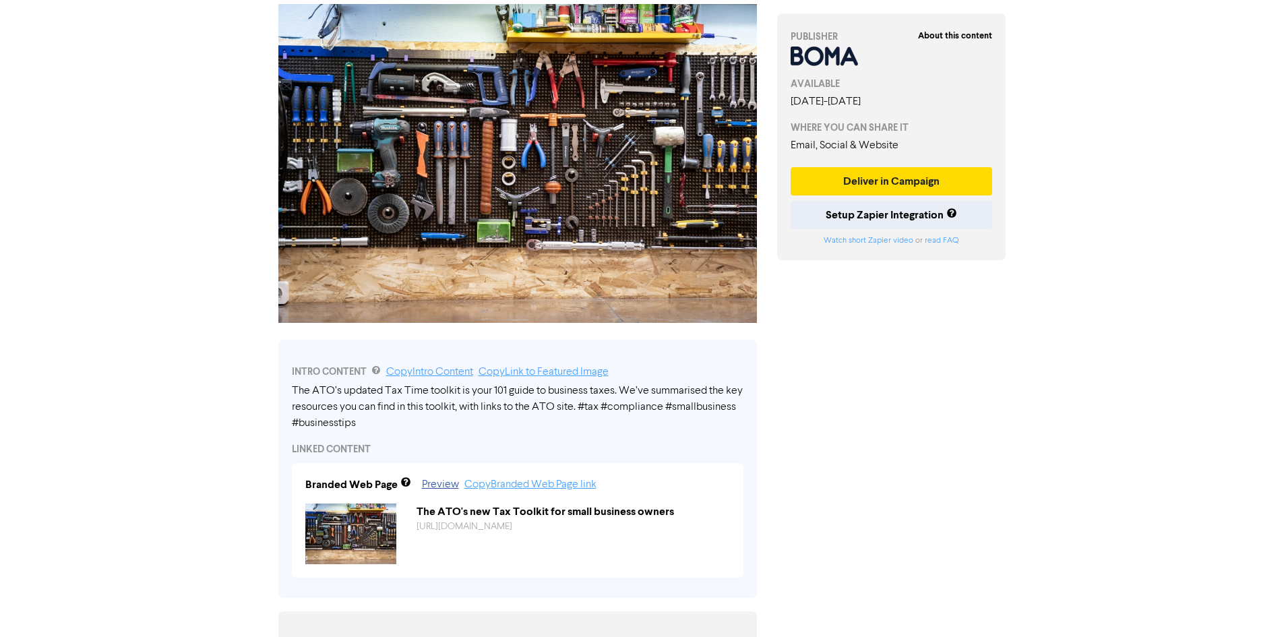
scroll to position [0, 0]
